Goal: Task Accomplishment & Management: Manage account settings

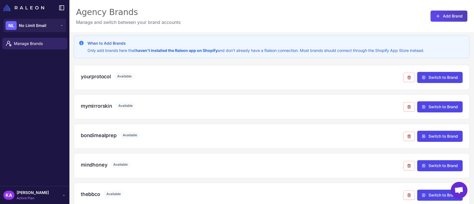
scroll to position [127, 0]
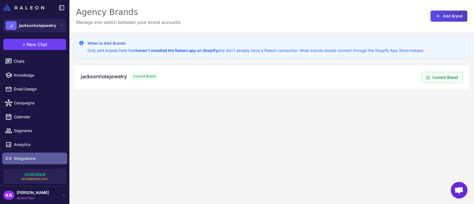
click at [24, 160] on span "Integrations" at bounding box center [38, 159] width 49 height 6
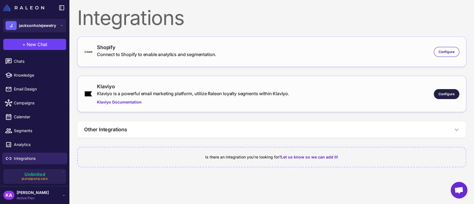
click at [444, 94] on span "Configure" at bounding box center [447, 94] width 16 height 5
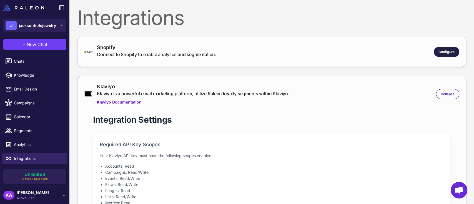
click at [440, 53] on span "Configure" at bounding box center [447, 51] width 16 height 5
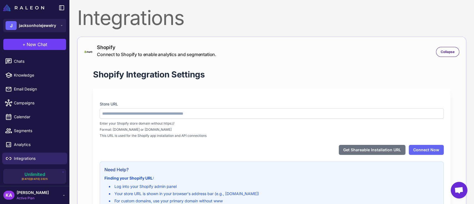
type input "**********"
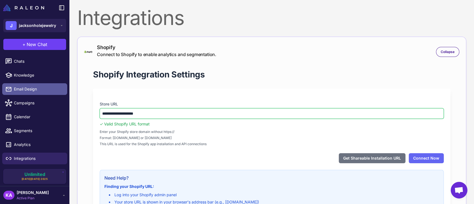
drag, startPoint x: 162, startPoint y: 111, endPoint x: 64, endPoint y: 93, distance: 100.0
click at [64, 93] on div "**********" at bounding box center [237, 102] width 474 height 204
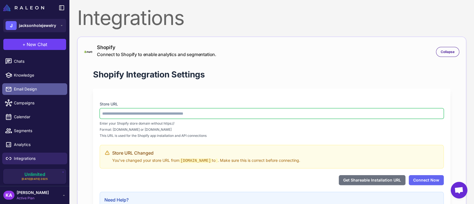
paste input "**********"
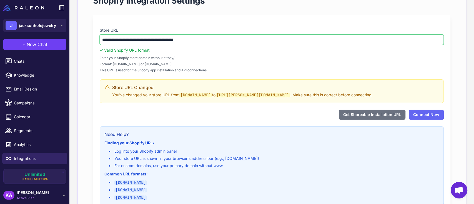
scroll to position [37, 0]
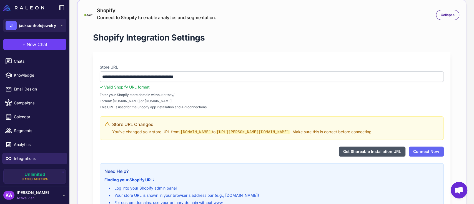
type input "**********"
click at [376, 150] on button "Get Shareable Installation URL" at bounding box center [372, 152] width 67 height 10
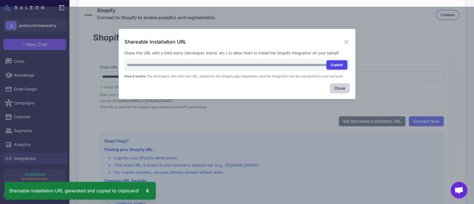
click at [342, 66] on button "Copied!" at bounding box center [337, 64] width 21 height 9
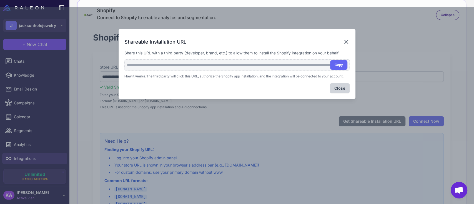
click at [347, 40] on icon at bounding box center [346, 42] width 7 height 7
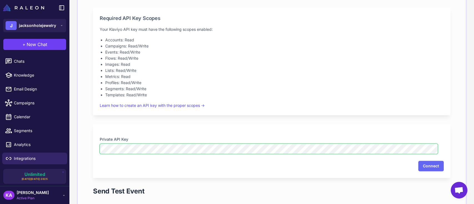
scroll to position [420, 0]
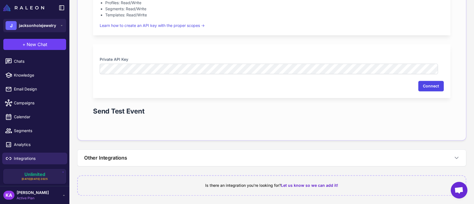
click at [424, 81] on button "Connect" at bounding box center [431, 86] width 26 height 11
click at [0, 0] on nordpass-portal at bounding box center [0, 0] width 0 height 0
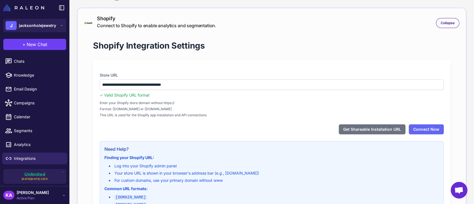
scroll to position [74, 0]
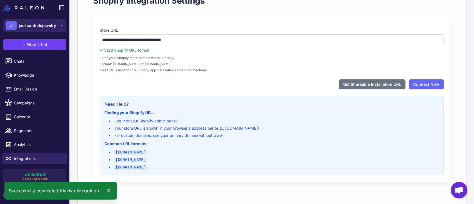
click at [31, 25] on span "jacksonholejewelry" at bounding box center [37, 26] width 37 height 6
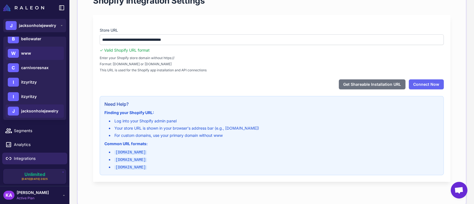
scroll to position [123, 0]
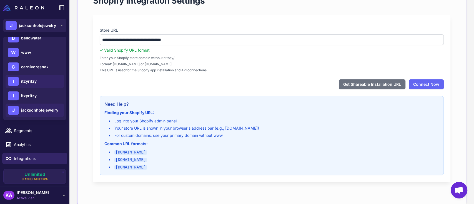
click at [30, 81] on span "itzyritzy" at bounding box center [29, 81] width 16 height 6
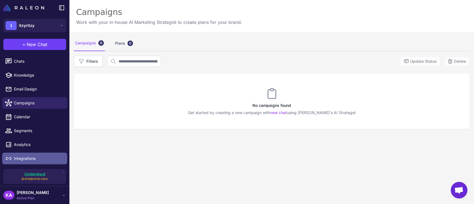
click at [29, 160] on span "Integrations" at bounding box center [38, 159] width 49 height 6
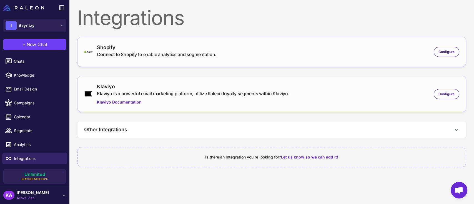
click at [172, 46] on div "Shopify" at bounding box center [156, 48] width 119 height 8
click at [157, 52] on div "Connect to Shopify to enable analytics and segmentation." at bounding box center [156, 54] width 119 height 7
click at [445, 93] on span "Configure" at bounding box center [447, 94] width 16 height 5
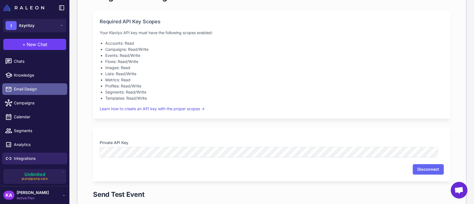
scroll to position [112, 0]
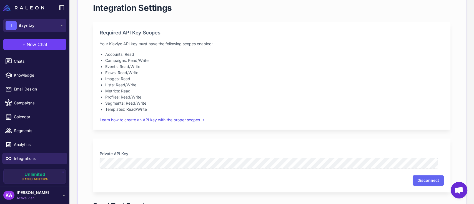
click at [33, 27] on span "itzyritzy" at bounding box center [27, 26] width 16 height 6
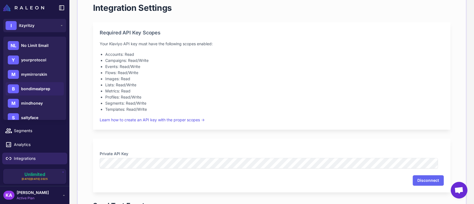
scroll to position [111, 0]
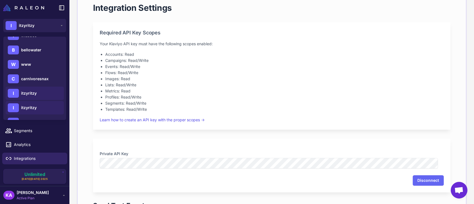
click at [38, 106] on div "I itzyritzy" at bounding box center [35, 107] width 58 height 13
click at [30, 109] on span "itzyritzy" at bounding box center [29, 108] width 16 height 6
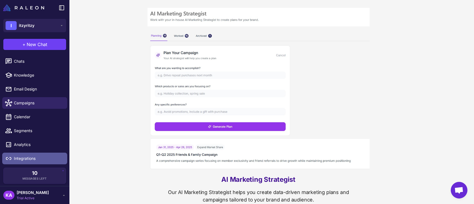
click at [29, 158] on span "Integrations" at bounding box center [38, 159] width 49 height 6
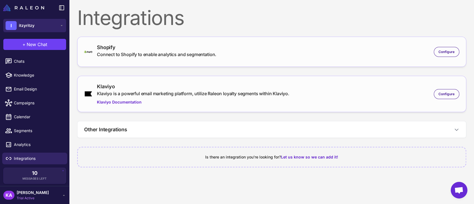
click at [27, 28] on span "itzyritzy" at bounding box center [27, 26] width 16 height 6
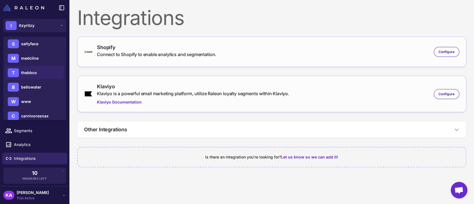
scroll to position [111, 0]
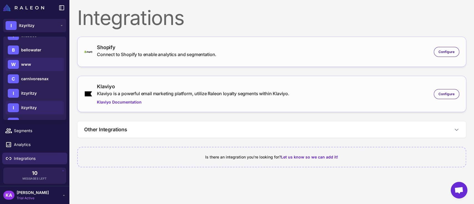
click at [39, 63] on div "W www" at bounding box center [35, 64] width 58 height 13
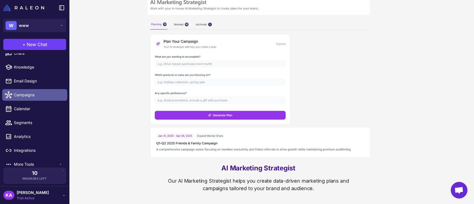
scroll to position [13, 0]
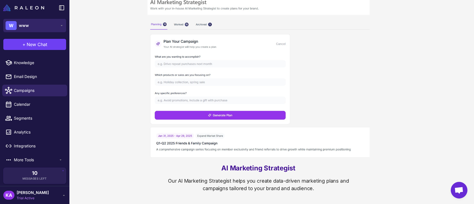
click at [40, 28] on button "W www" at bounding box center [34, 25] width 63 height 13
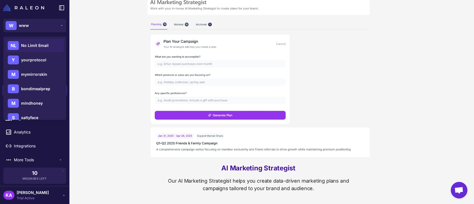
click at [28, 44] on span "No Limit Email" at bounding box center [35, 46] width 28 height 6
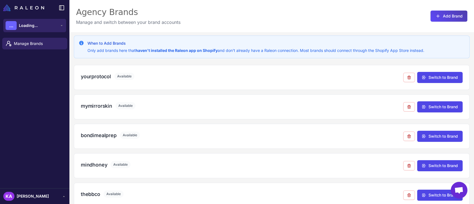
click at [45, 28] on button "... Loading..." at bounding box center [34, 25] width 63 height 13
click at [46, 28] on button "... Loading..." at bounding box center [34, 25] width 63 height 13
click at [50, 28] on button "NL No Limit Email" at bounding box center [34, 25] width 63 height 13
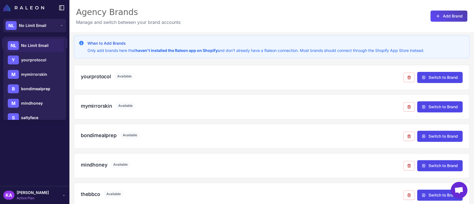
click at [232, 20] on div "Agency Brands Manage and switch between your brand accounts Add Brand" at bounding box center [271, 16] width 405 height 32
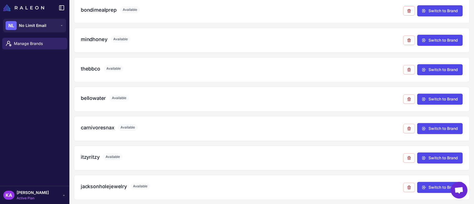
scroll to position [127, 0]
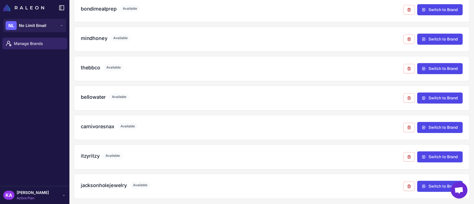
click at [38, 86] on div "Manage Brands" at bounding box center [34, 111] width 69 height 151
click at [26, 109] on div "Manage Brands" at bounding box center [34, 111] width 69 height 151
click at [91, 154] on h3 "itzyritzy" at bounding box center [90, 156] width 19 height 8
click at [427, 154] on button "Switch to Brand" at bounding box center [440, 156] width 46 height 11
